Goal: Task Accomplishment & Management: Complete application form

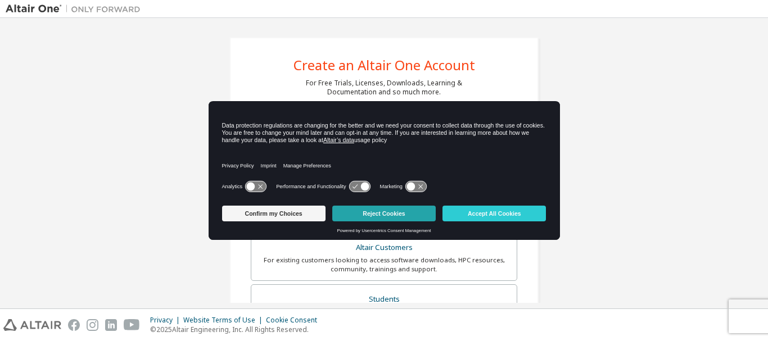
click at [368, 218] on button "Reject Cookies" at bounding box center [383, 214] width 103 height 16
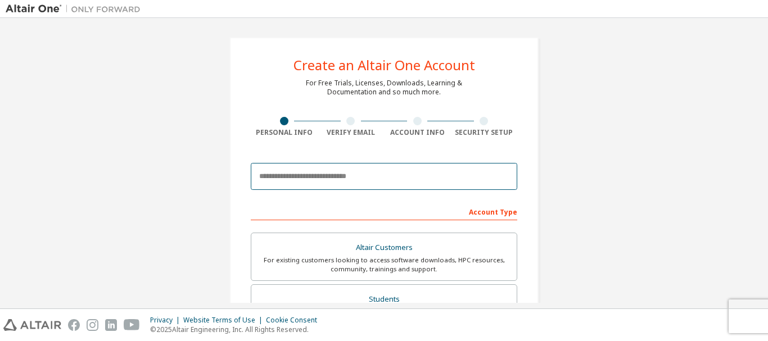
click at [329, 181] on input "email" at bounding box center [384, 176] width 267 height 27
type input "**********"
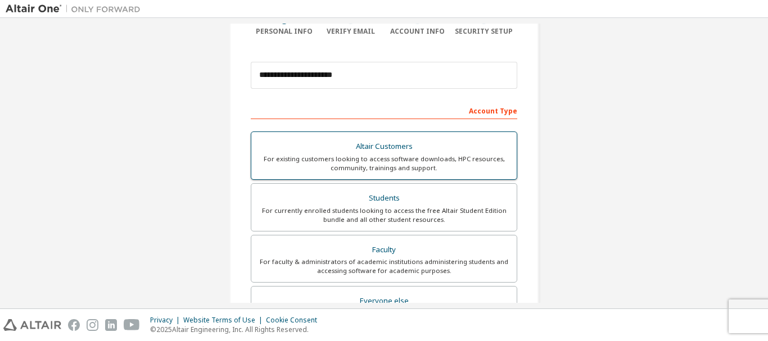
scroll to position [118, 0]
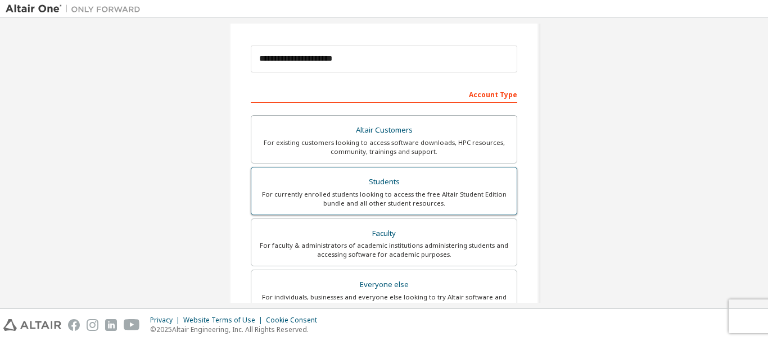
click at [396, 173] on label "Students For currently enrolled students looking to access the free Altair Stud…" at bounding box center [384, 191] width 267 height 48
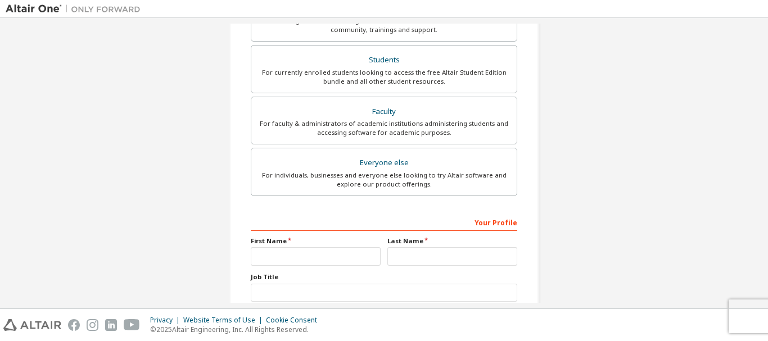
scroll to position [292, 0]
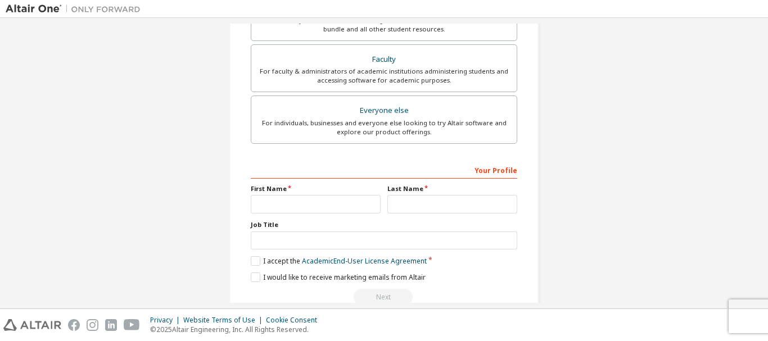
click at [308, 194] on div "First Name" at bounding box center [315, 198] width 137 height 29
click at [309, 197] on input "text" at bounding box center [316, 204] width 130 height 19
type input "*****"
type input "**********"
click at [347, 247] on input "text" at bounding box center [384, 241] width 267 height 19
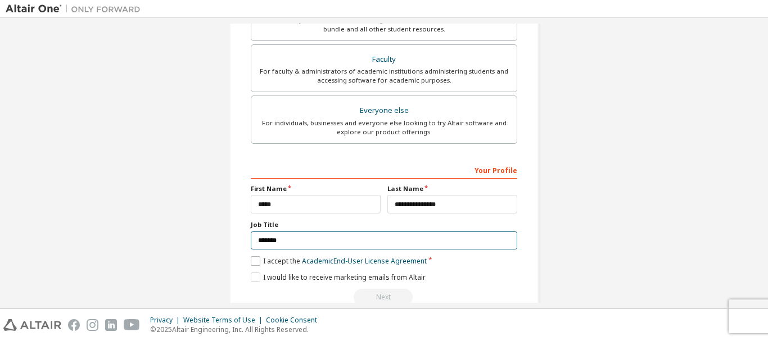
type input "*******"
click at [256, 262] on label "I accept the Academic End-User License Agreement" at bounding box center [339, 261] width 176 height 10
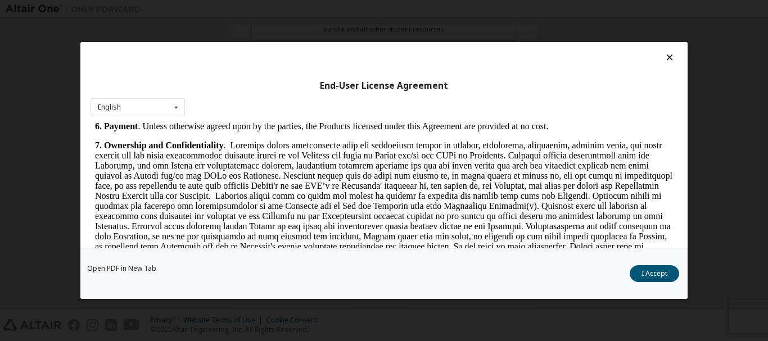
scroll to position [1450, 0]
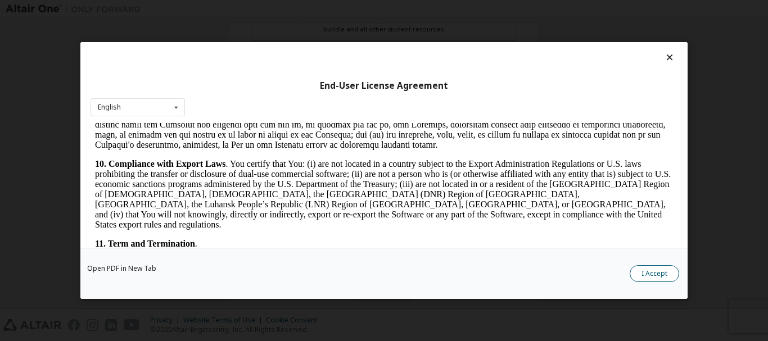
click at [655, 268] on button "I Accept" at bounding box center [654, 273] width 49 height 17
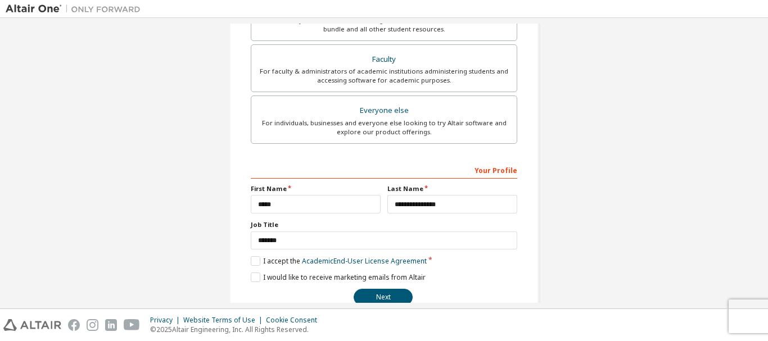
scroll to position [317, 0]
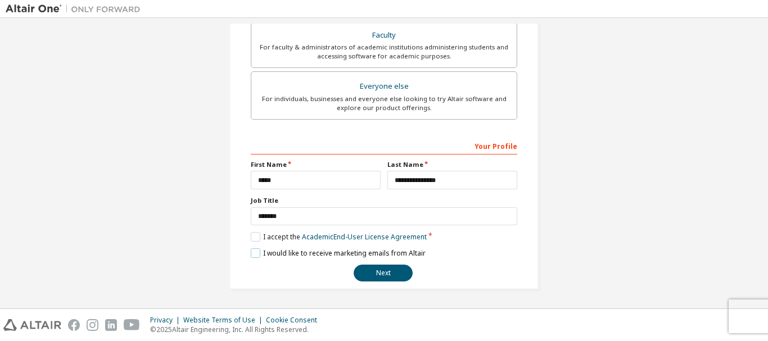
click at [268, 253] on label "I would like to receive marketing emails from Altair" at bounding box center [338, 254] width 175 height 10
click at [262, 251] on label "I would like to receive marketing emails from Altair" at bounding box center [338, 254] width 175 height 10
click at [272, 254] on label "I would like to receive marketing emails from Altair" at bounding box center [338, 254] width 175 height 10
click at [381, 274] on button "Next" at bounding box center [383, 273] width 59 height 17
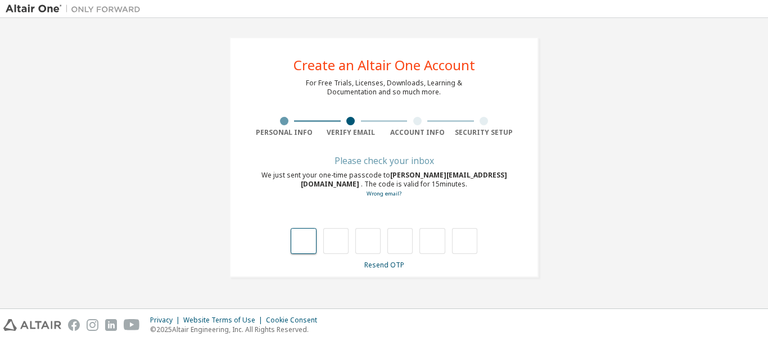
type input "*"
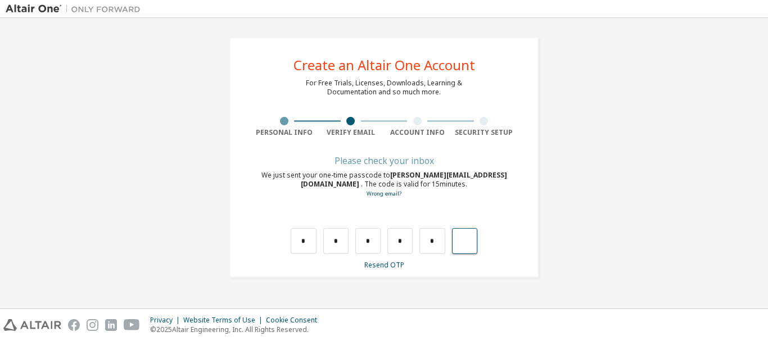
type input "*"
